Goal: Complete application form: Complete application form

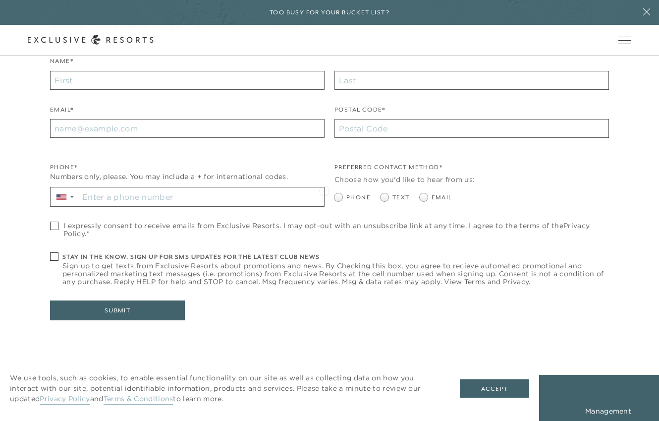
scroll to position [388, 0]
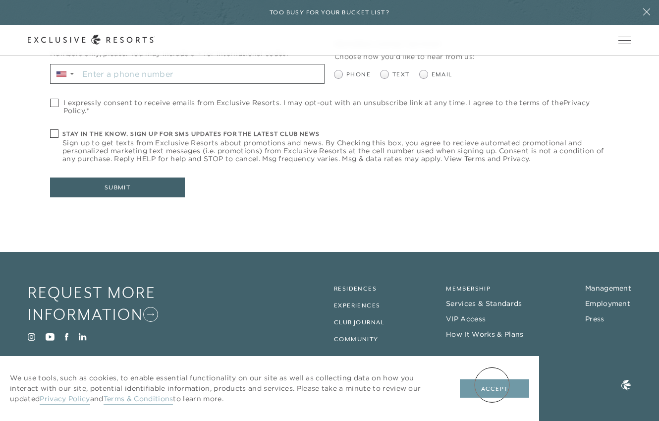
click at [492, 385] on button "Accept" at bounding box center [494, 388] width 69 height 19
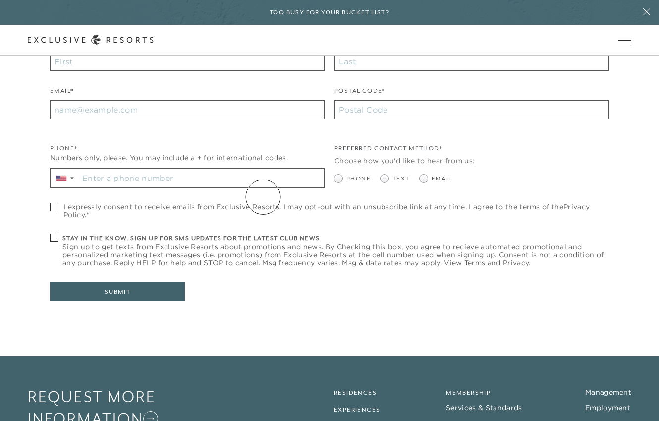
scroll to position [191, 0]
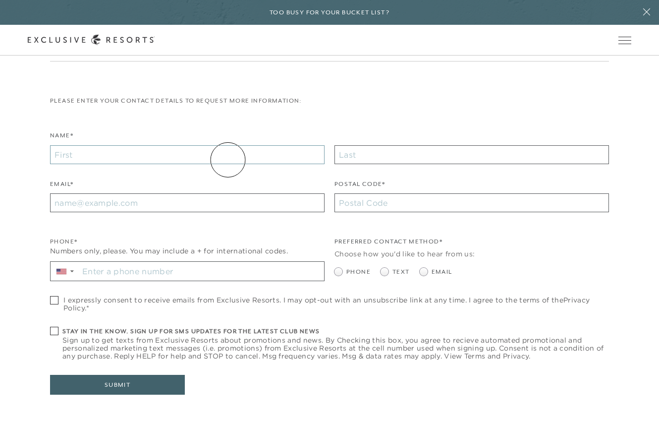
click at [228, 159] on input "Name*" at bounding box center [187, 154] width 275 height 19
type input "Leyla"
type input "Senel"
click at [79, 202] on input "te" at bounding box center [187, 202] width 275 height 19
type input "[EMAIL_ADDRESS][DOMAIN_NAME]"
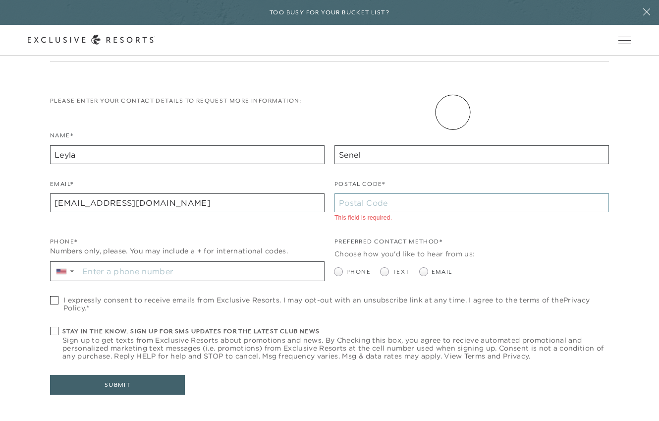
paste input "94110"
type input "94110"
click at [139, 272] on input "Stay in the know. Sign up for sms updates for the latest club news Sign up to g…" at bounding box center [201, 271] width 245 height 19
type input "[PHONE_NUMBER]"
click at [639, 203] on main "The most coveted membership in luxury travel. For two decades, Exclusive Resort…" at bounding box center [329, 119] width 659 height 620
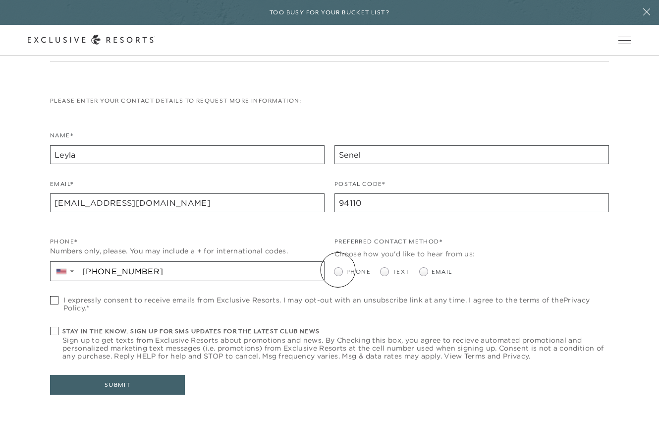
click at [338, 270] on span at bounding box center [339, 272] width 8 height 8
radio input "true"
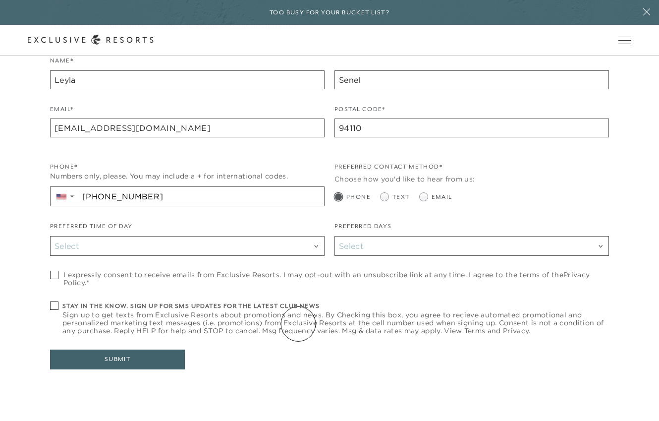
scroll to position [275, 0]
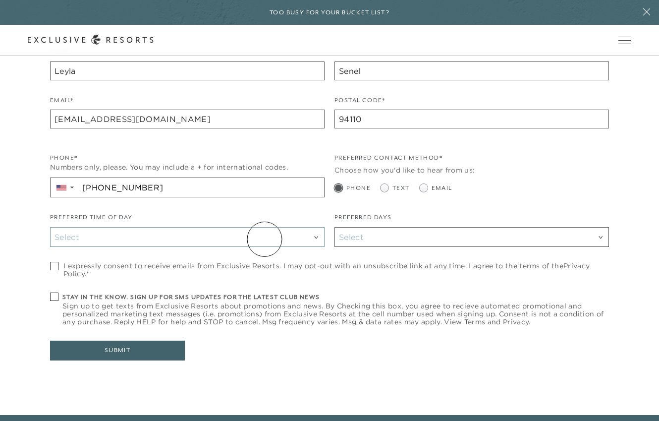
click at [265, 239] on div "Select" at bounding box center [188, 237] width 266 height 13
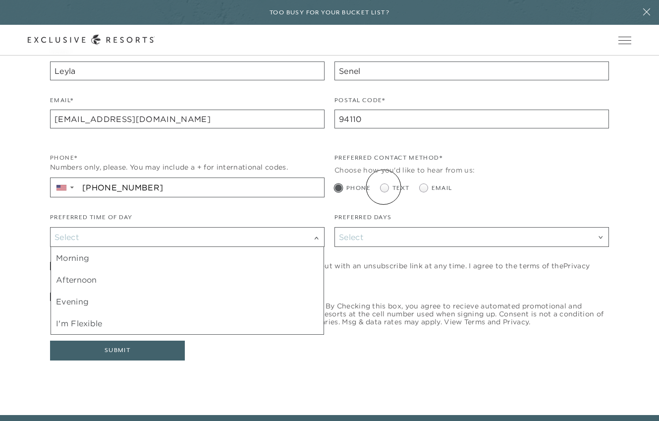
click at [383, 186] on span at bounding box center [385, 188] width 8 height 8
radio input "true"
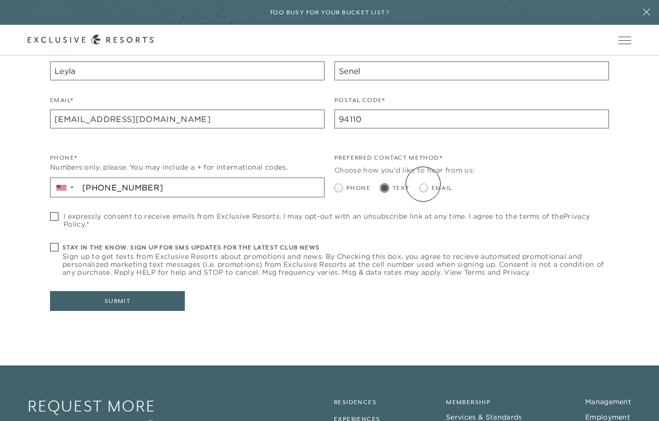
click at [423, 184] on span at bounding box center [424, 188] width 8 height 8
radio input "true"
click at [54, 214] on span at bounding box center [54, 216] width 8 height 8
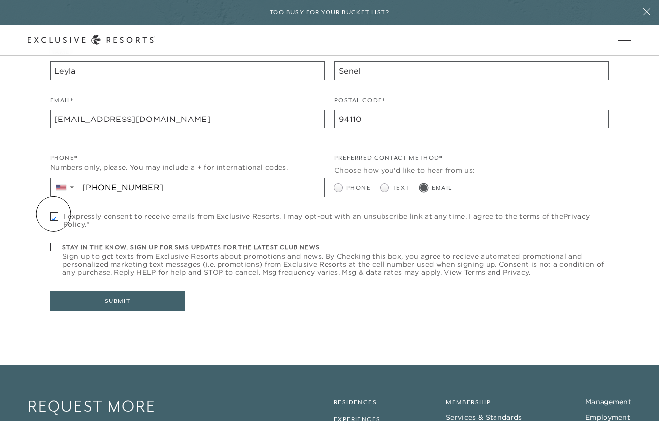
checkbox input "true"
click at [55, 247] on span at bounding box center [54, 247] width 8 height 8
checkbox input "true"
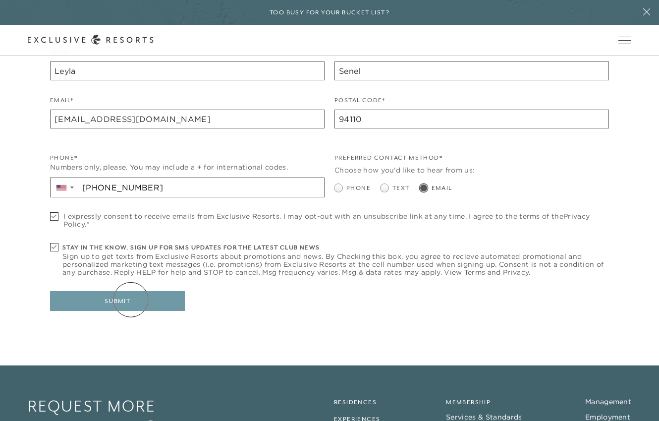
click at [131, 299] on button "Submit" at bounding box center [117, 301] width 135 height 20
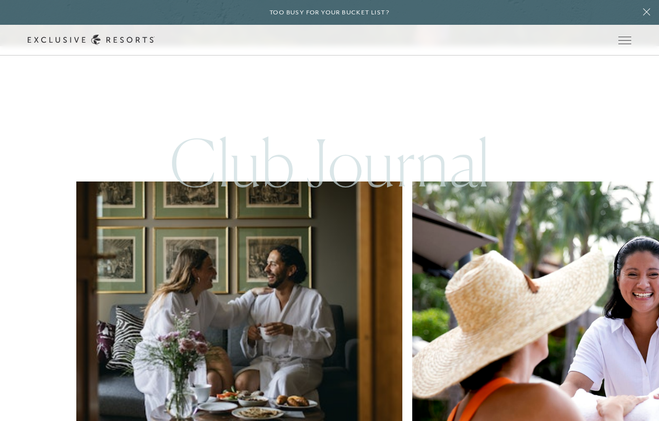
scroll to position [5453, 0]
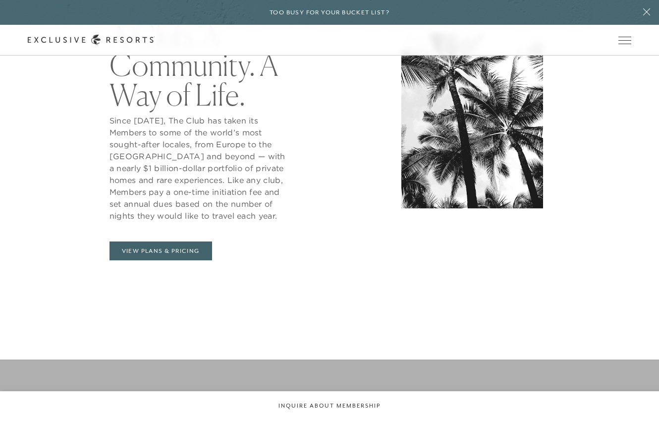
scroll to position [501, 0]
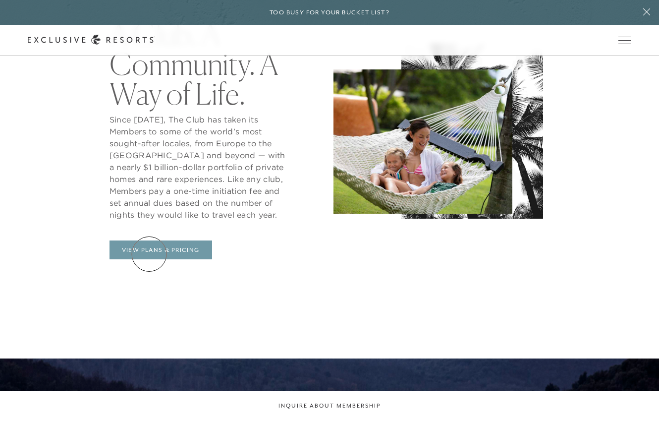
click at [149, 254] on link "View Plans & Pricing" at bounding box center [161, 249] width 103 height 19
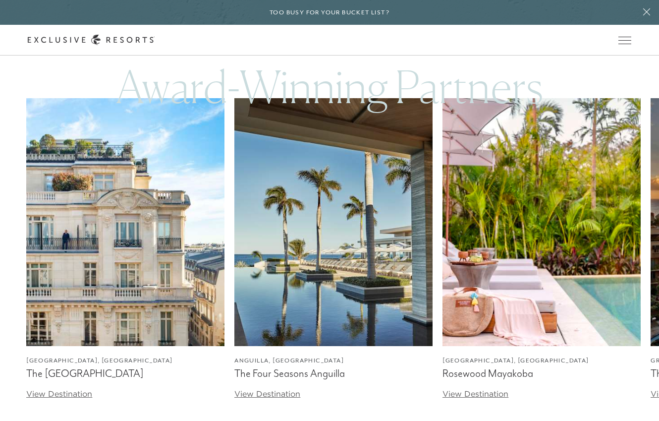
scroll to position [3231, 0]
